Goal: Download file/media

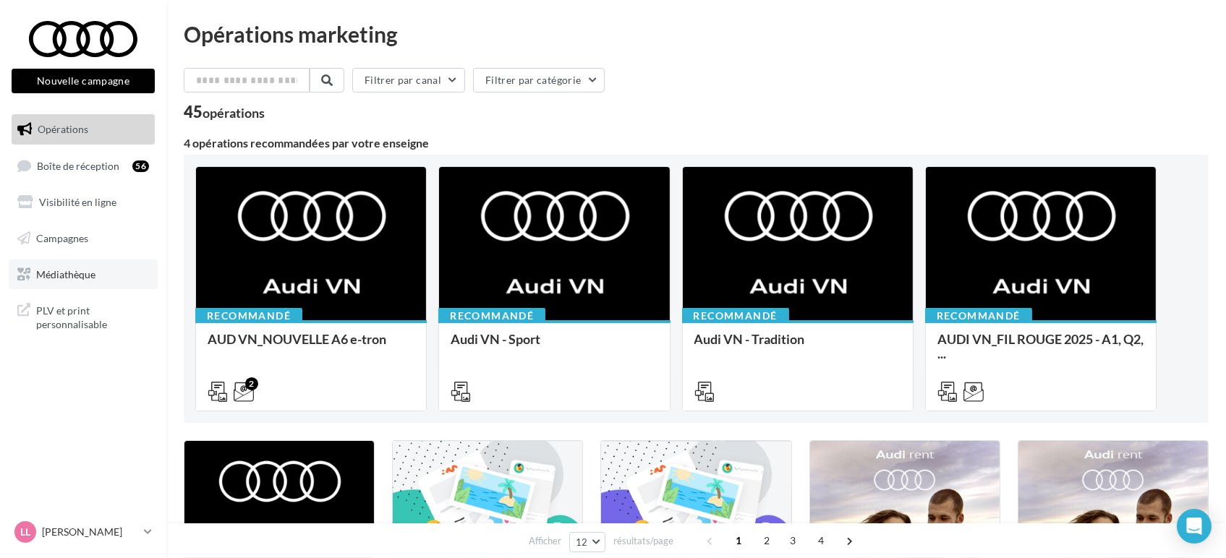
click at [107, 274] on link "Médiathèque" at bounding box center [83, 275] width 149 height 30
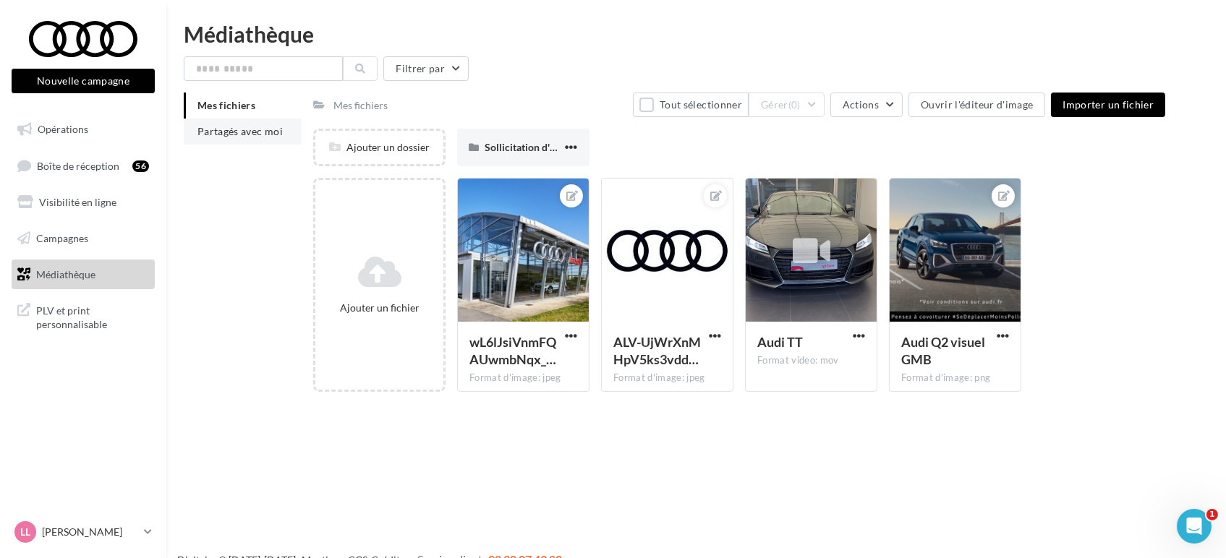
click at [250, 133] on span "Partagés avec moi" at bounding box center [239, 131] width 85 height 12
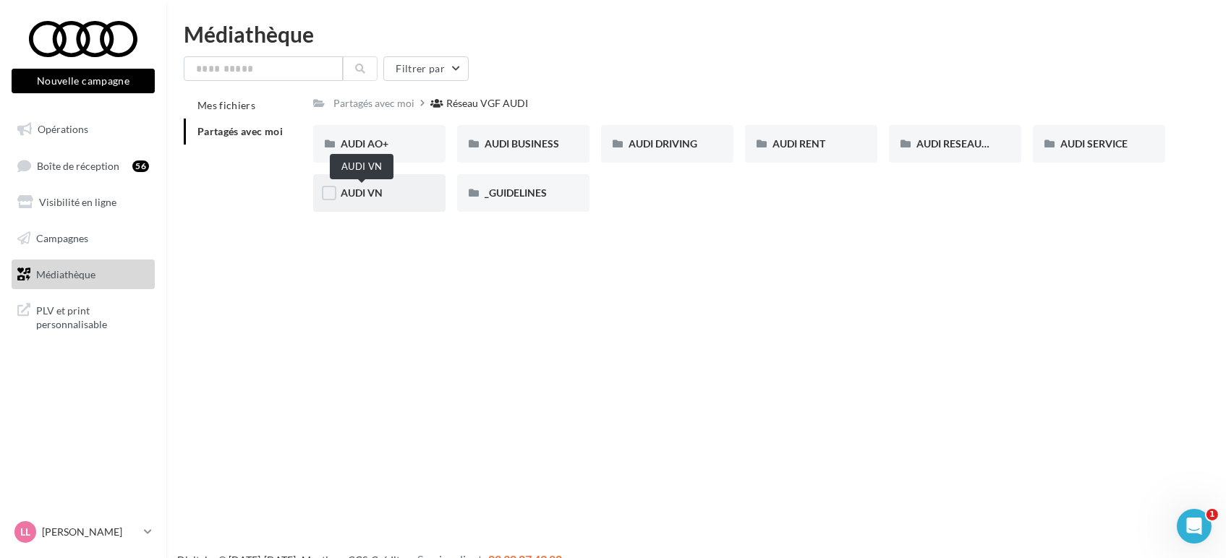
click at [346, 192] on span "AUDI VN" at bounding box center [362, 193] width 42 height 12
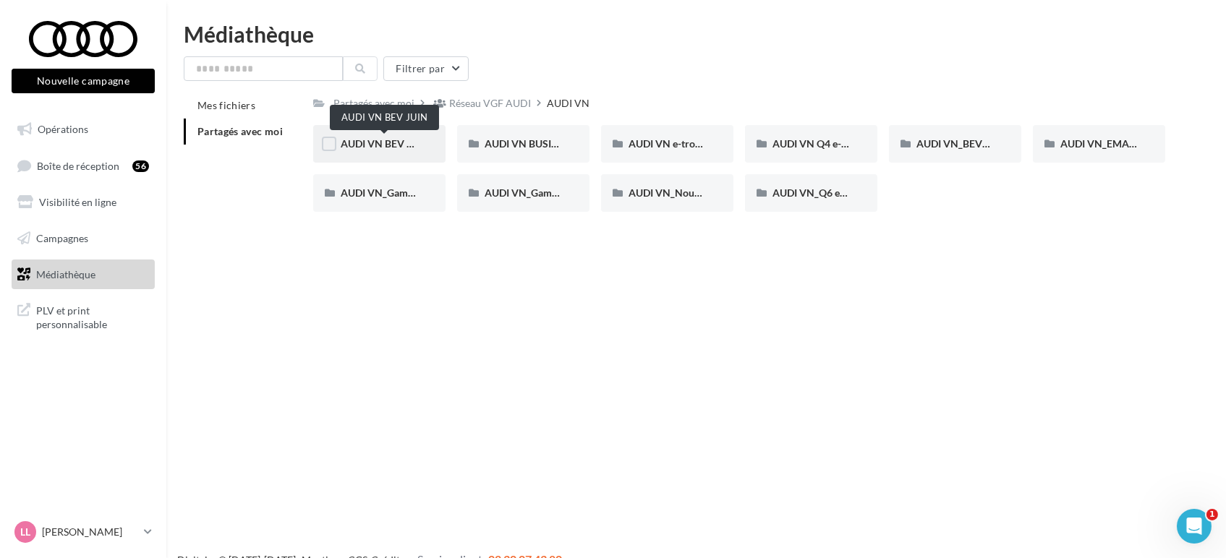
click at [371, 139] on span "AUDI VN BEV JUIN" at bounding box center [385, 143] width 88 height 12
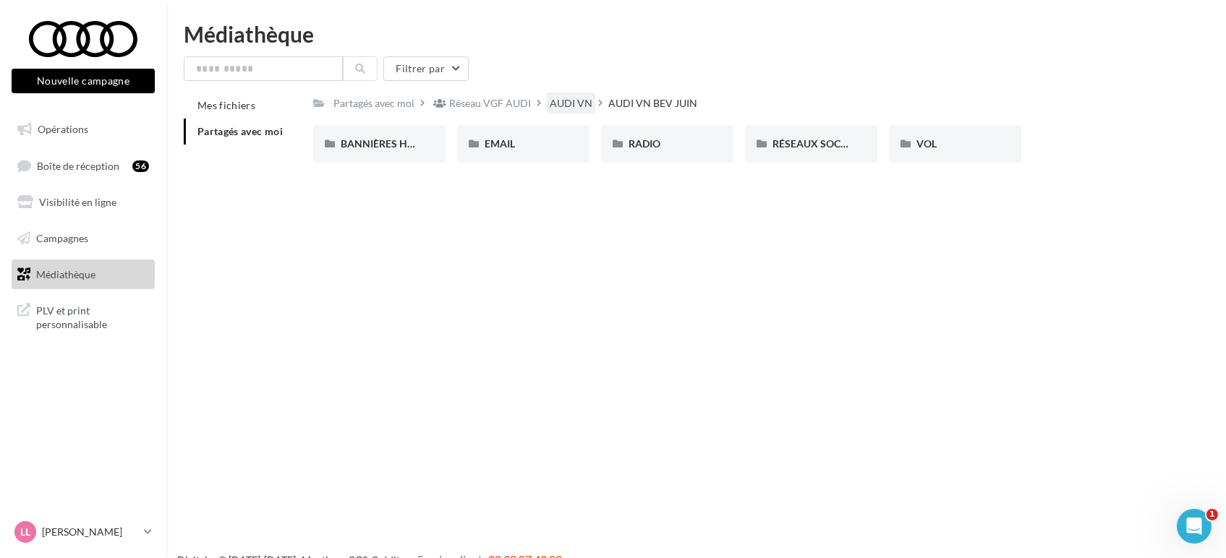
click at [576, 97] on div "AUDI VN" at bounding box center [571, 103] width 43 height 14
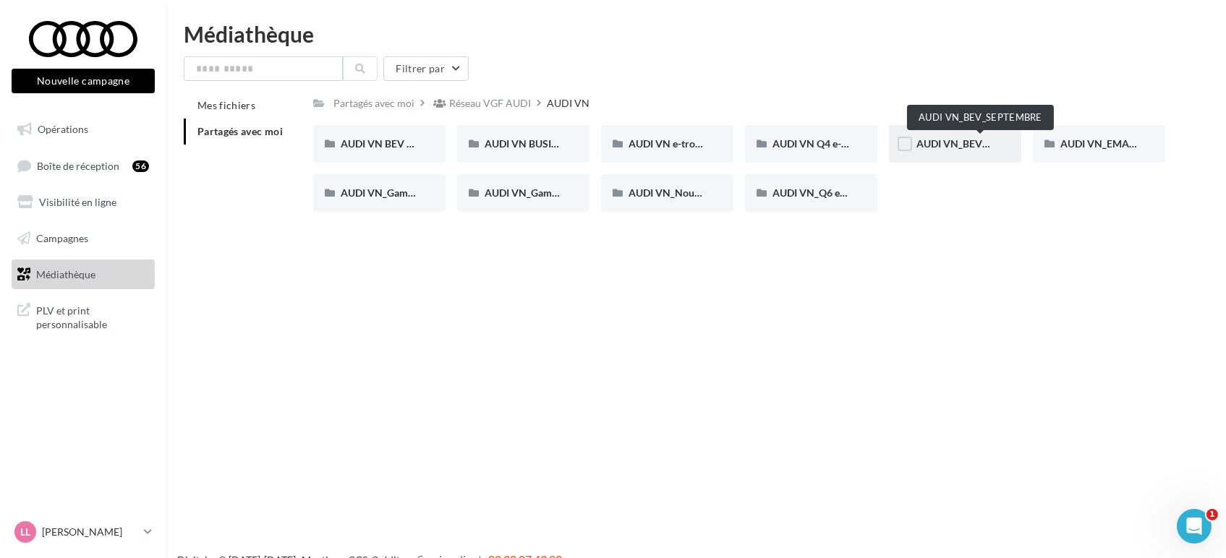
click at [967, 148] on span "AUDI VN_BEV_SEPTEMBRE" at bounding box center [980, 143] width 128 height 12
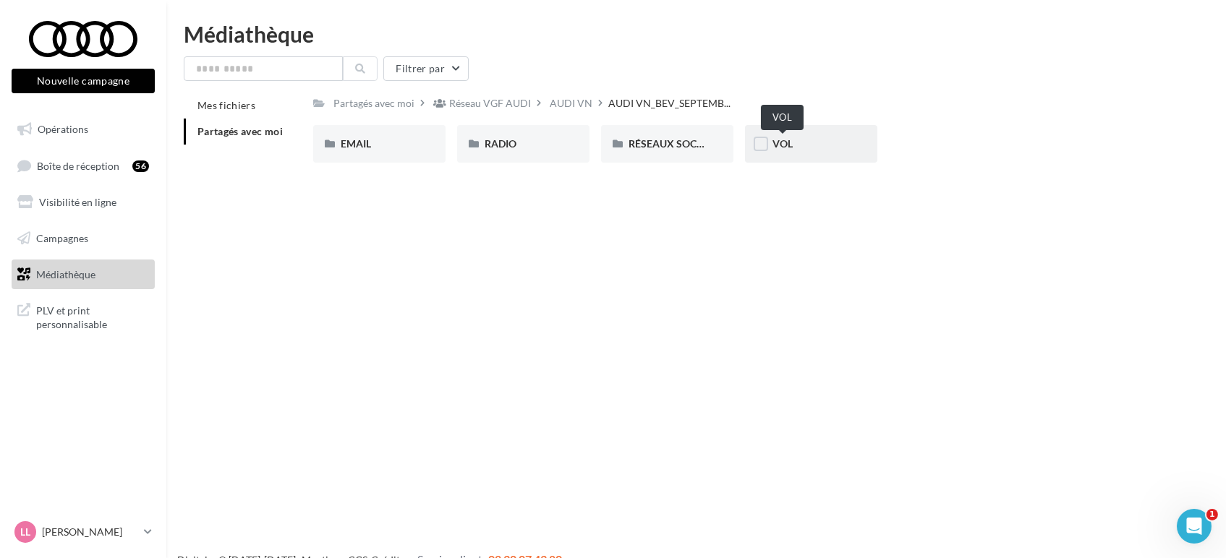
click at [787, 137] on span "VOL" at bounding box center [782, 143] width 20 height 12
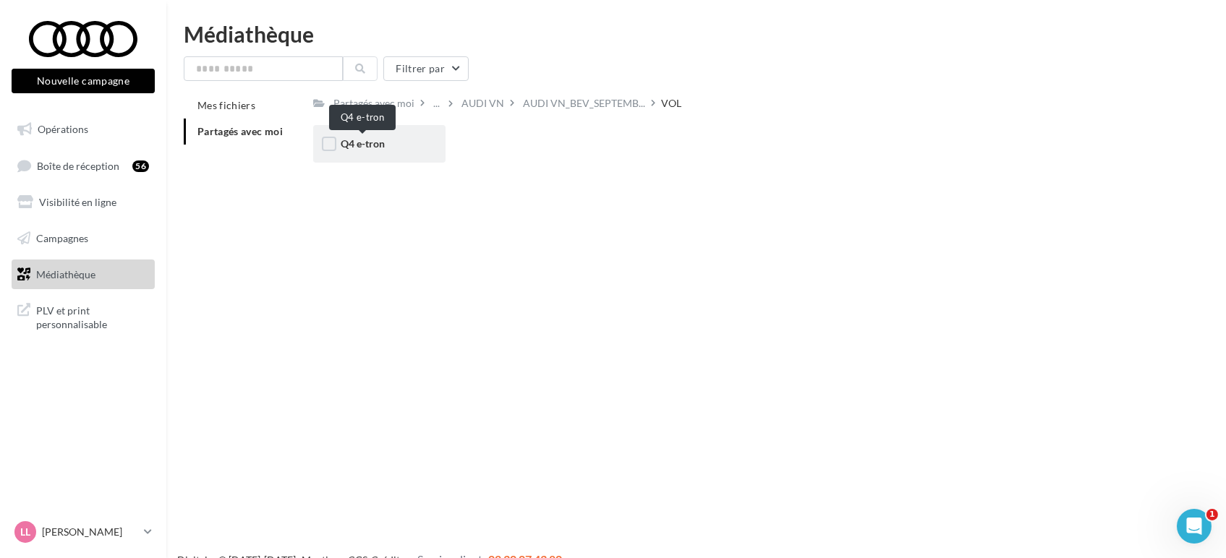
click at [367, 140] on span "Q4 e-tron" at bounding box center [363, 143] width 44 height 12
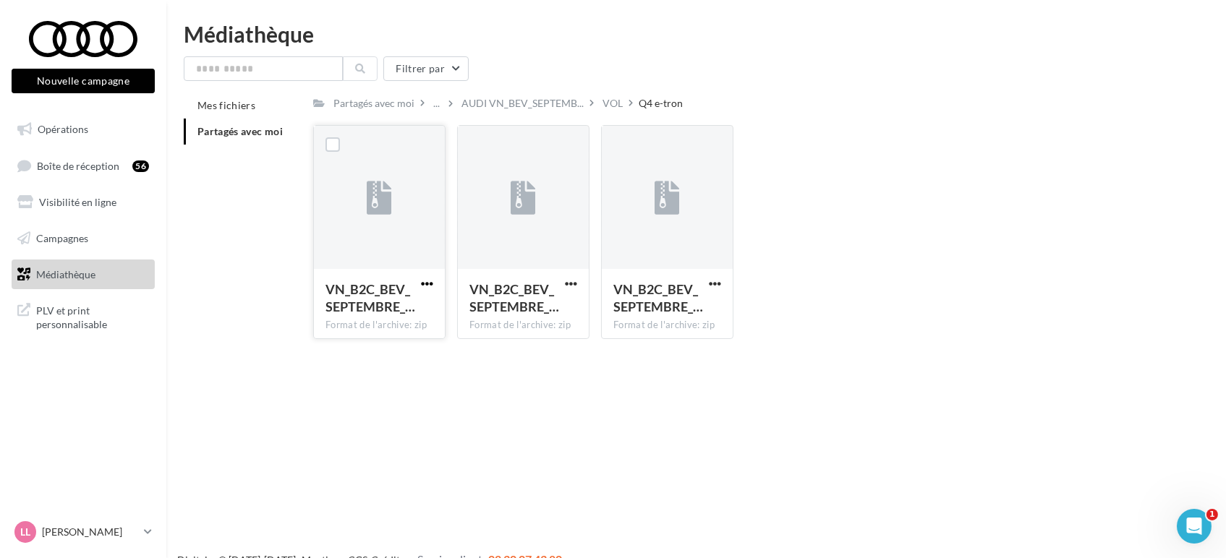
click at [430, 285] on span "button" at bounding box center [427, 284] width 12 height 12
click at [390, 313] on button "Télécharger" at bounding box center [363, 313] width 145 height 38
click at [550, 108] on span "AUDI VN_BEV_SEPTEMB..." at bounding box center [522, 103] width 122 height 14
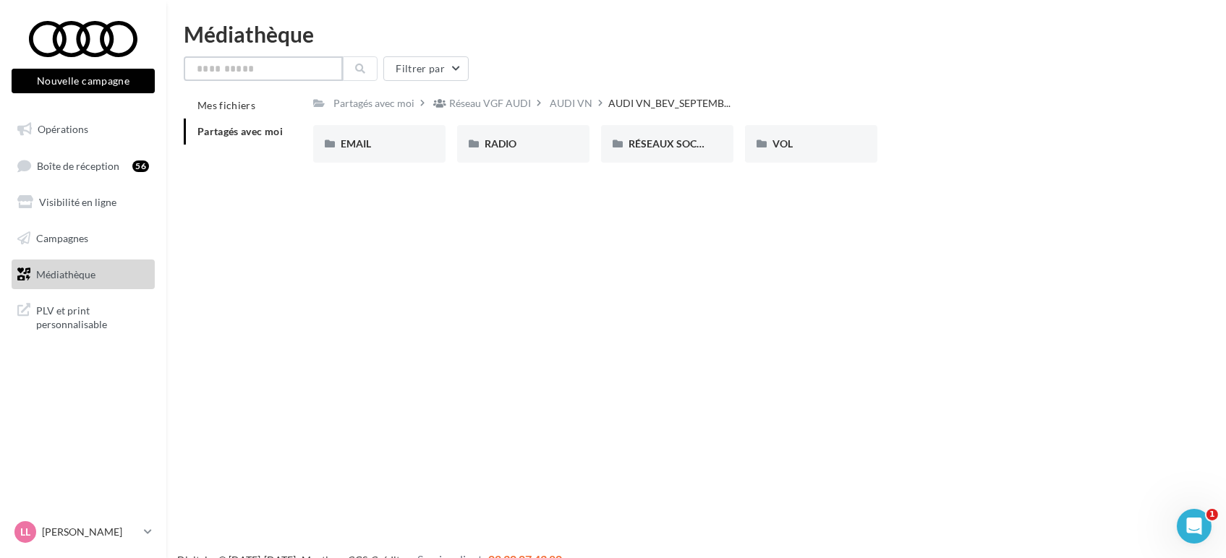
click at [232, 68] on input "text" at bounding box center [263, 68] width 159 height 25
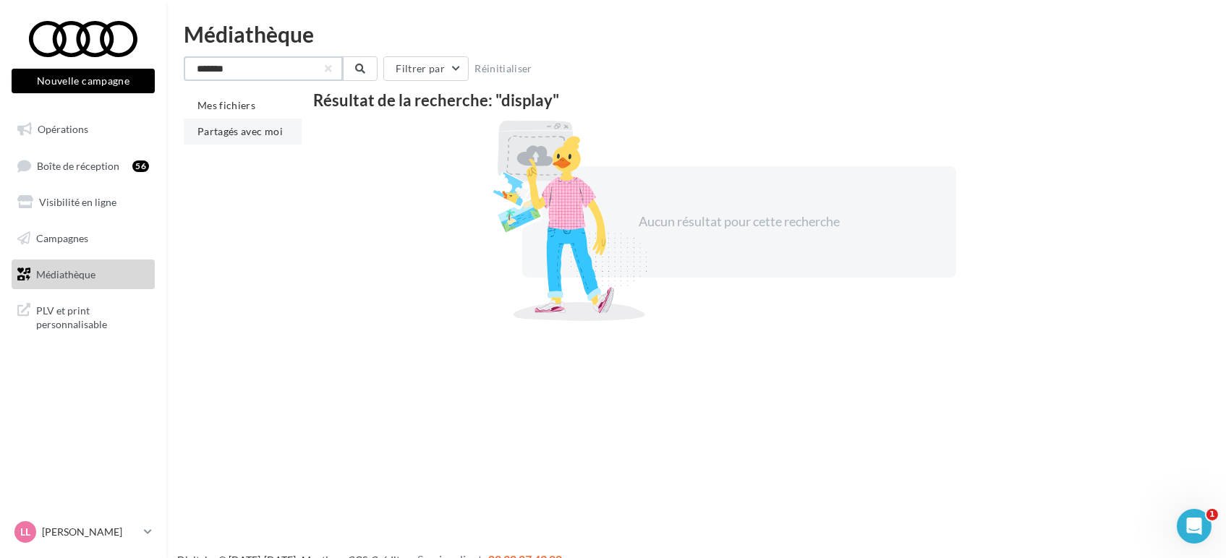
type input "*******"
click at [242, 123] on li "Partagés avec moi" at bounding box center [243, 132] width 118 height 26
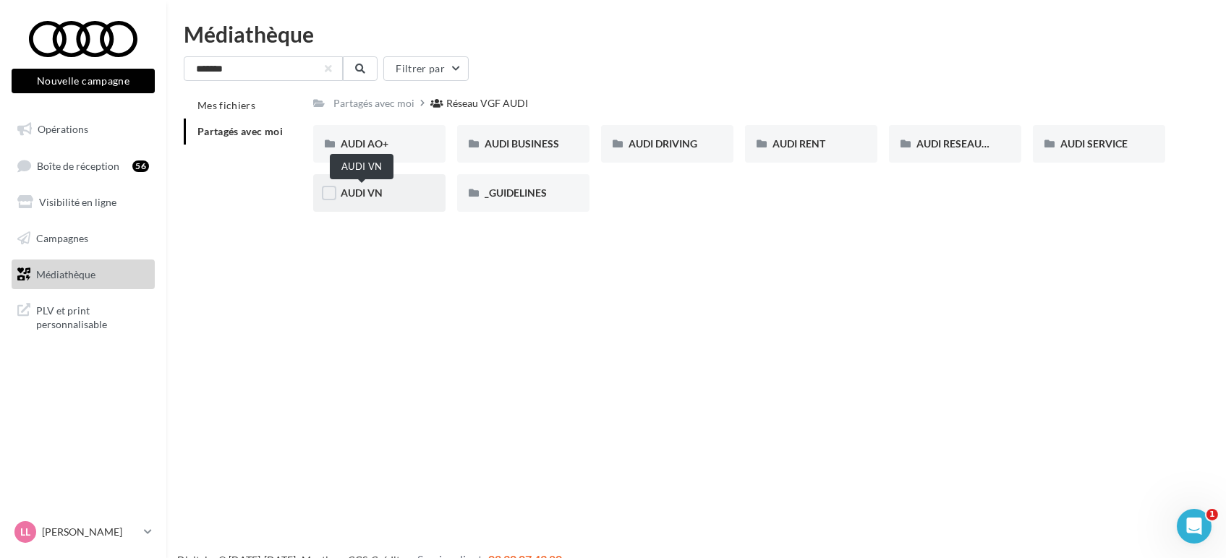
click at [370, 198] on span "AUDI VN" at bounding box center [362, 193] width 42 height 12
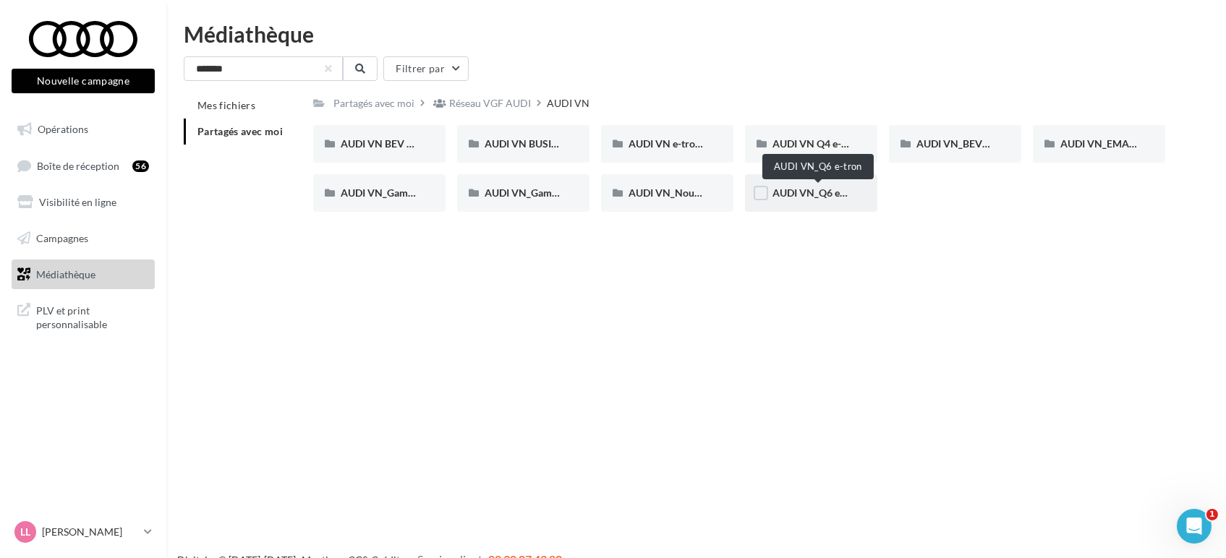
click at [821, 192] on span "AUDI VN_Q6 e-tron" at bounding box center [817, 193] width 90 height 12
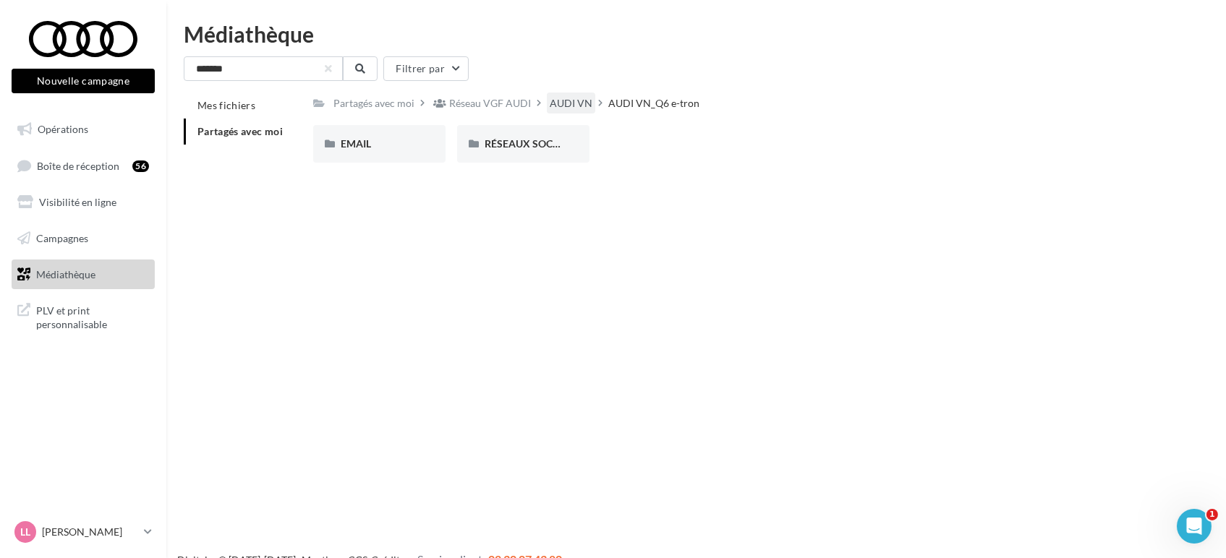
click at [565, 100] on div "AUDI VN" at bounding box center [571, 103] width 43 height 14
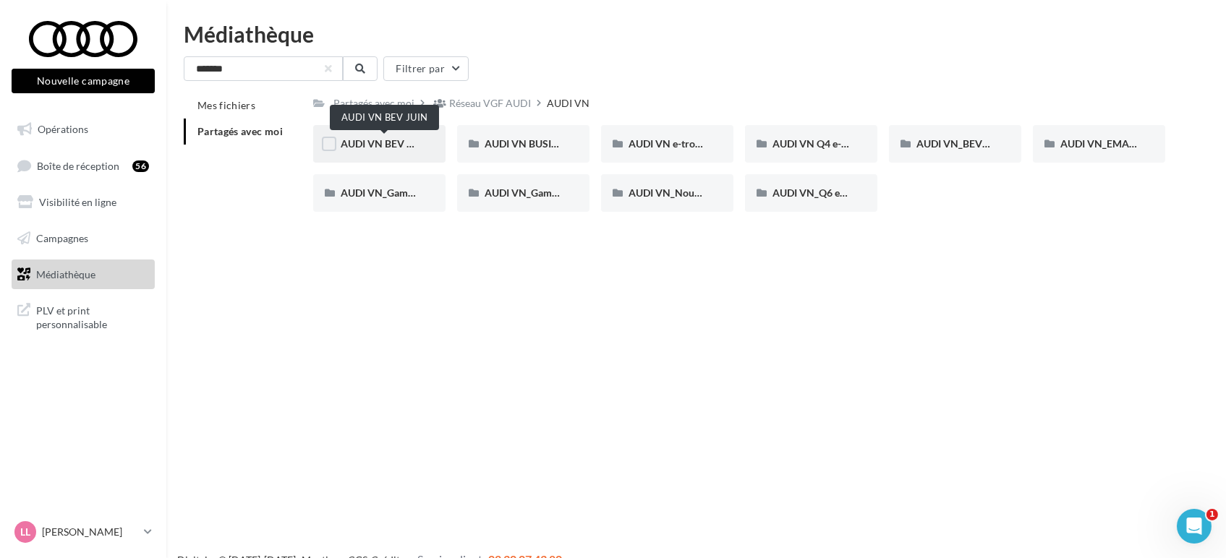
click at [378, 140] on span "AUDI VN BEV JUIN" at bounding box center [385, 143] width 88 height 12
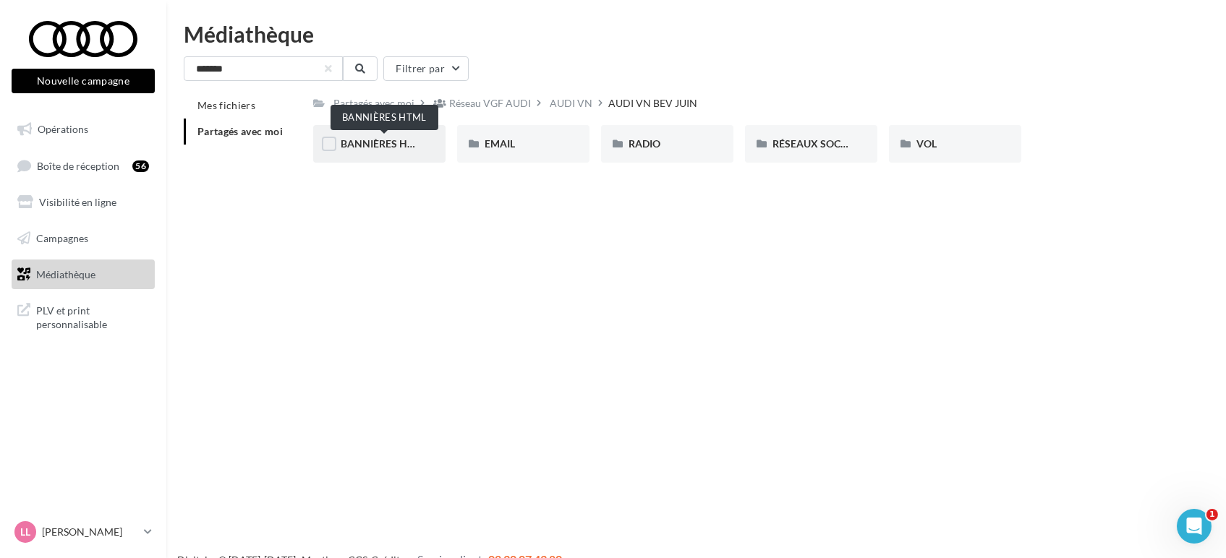
click at [383, 146] on span "BANNIÈRES HTML" at bounding box center [384, 143] width 87 height 12
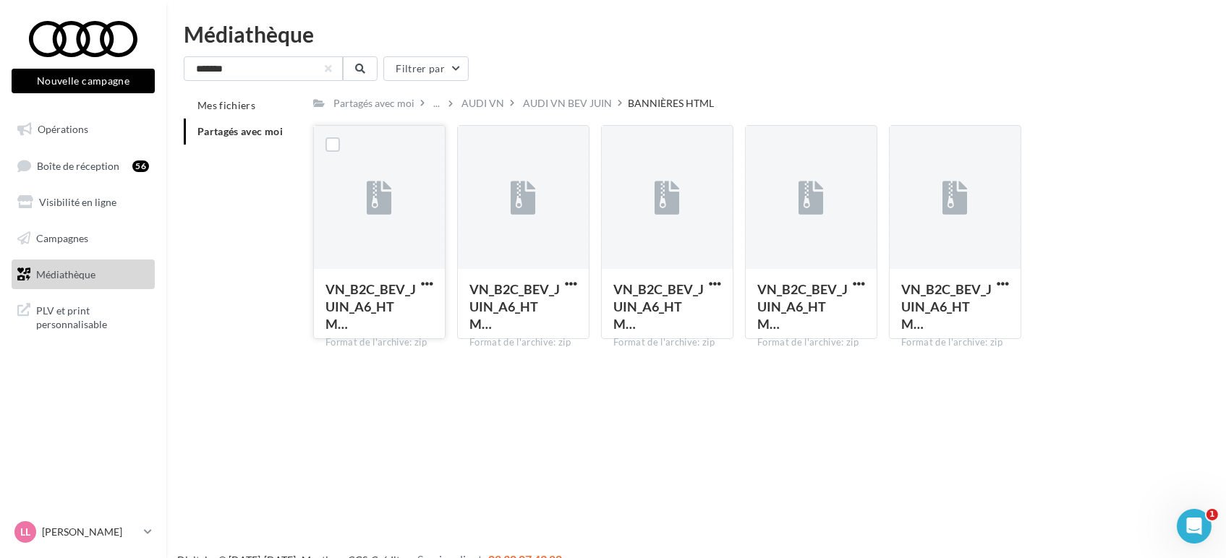
click at [435, 289] on button "button" at bounding box center [427, 285] width 18 height 14
click at [366, 320] on button "Télécharger" at bounding box center [363, 313] width 145 height 38
click at [91, 537] on p "[PERSON_NAME]" at bounding box center [90, 532] width 96 height 14
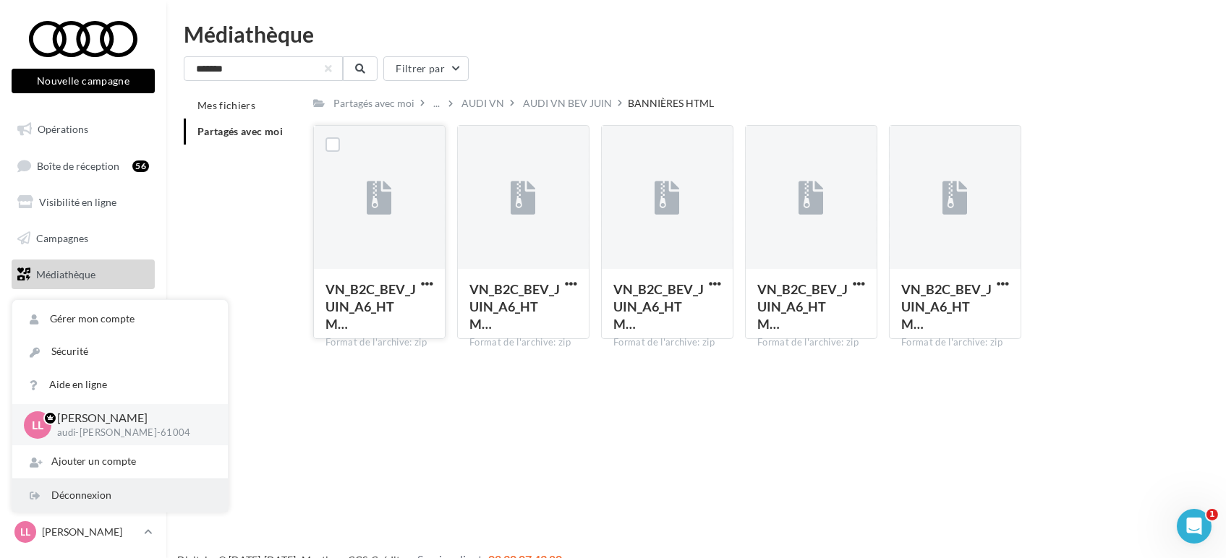
click at [69, 505] on div "Déconnexion" at bounding box center [120, 495] width 216 height 33
